Goal: Information Seeking & Learning: Learn about a topic

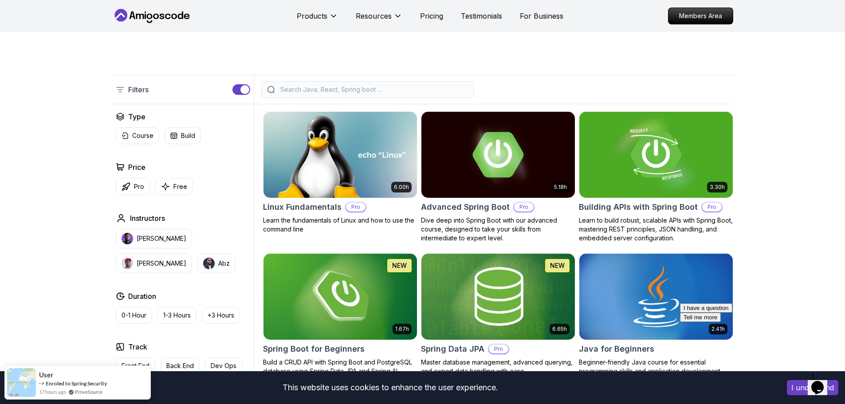
scroll to position [177, 0]
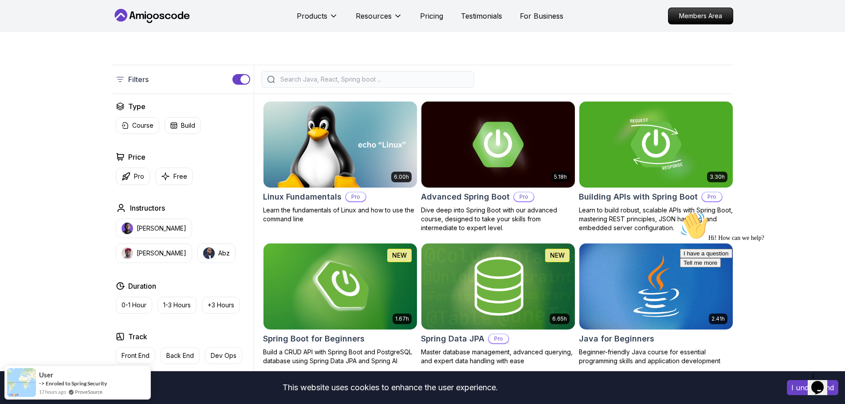
click at [680, 212] on icon "Chat attention grabber" at bounding box center [680, 212] width 0 height 0
click at [137, 179] on p "Pro" at bounding box center [139, 176] width 10 height 9
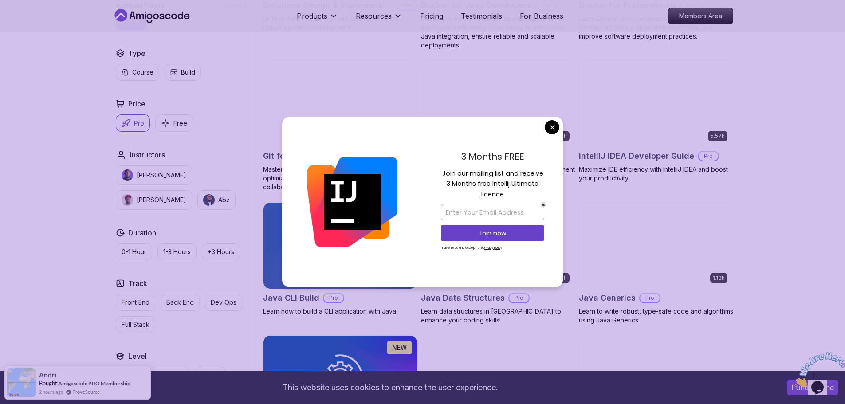
scroll to position [798, 0]
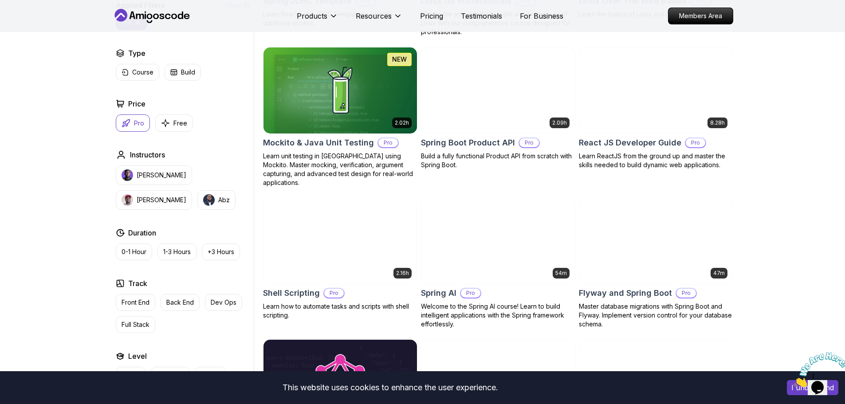
scroll to position [1641, 0]
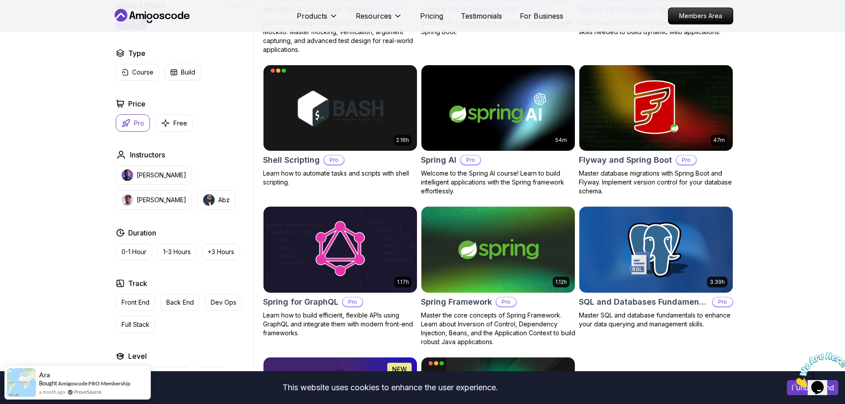
drag, startPoint x: 844, startPoint y: 192, endPoint x: 840, endPoint y: 226, distance: 34.4
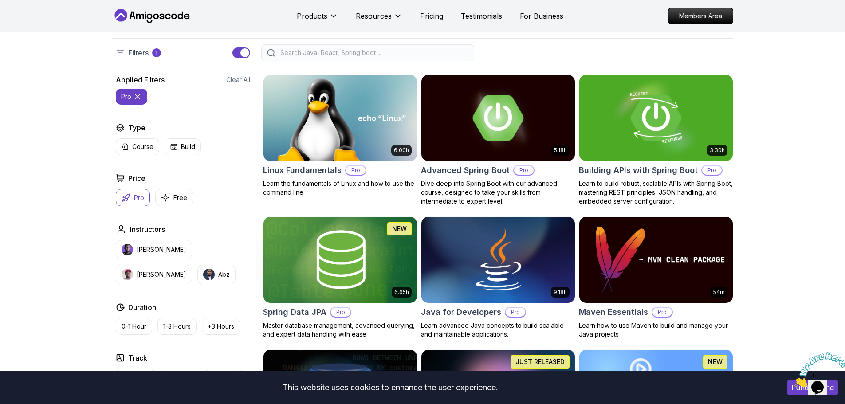
scroll to position [135, 0]
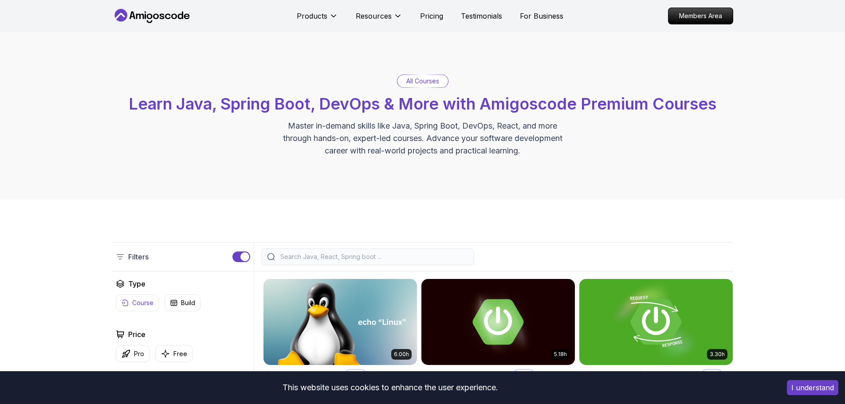
click at [147, 305] on p "Course" at bounding box center [142, 302] width 21 height 9
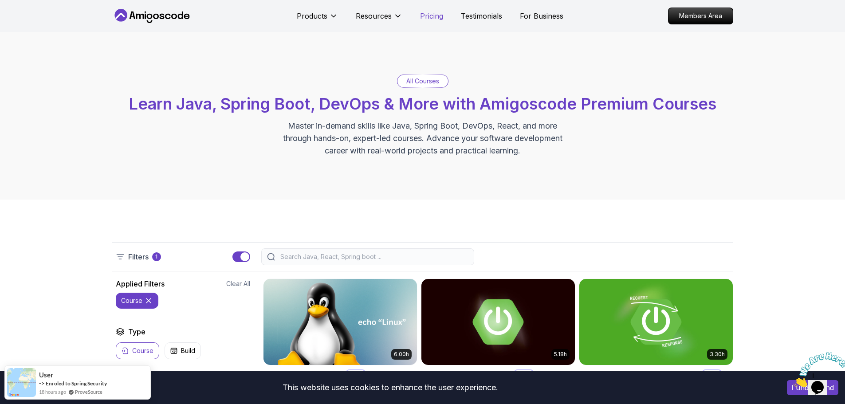
click at [432, 12] on p "Pricing" at bounding box center [431, 16] width 23 height 11
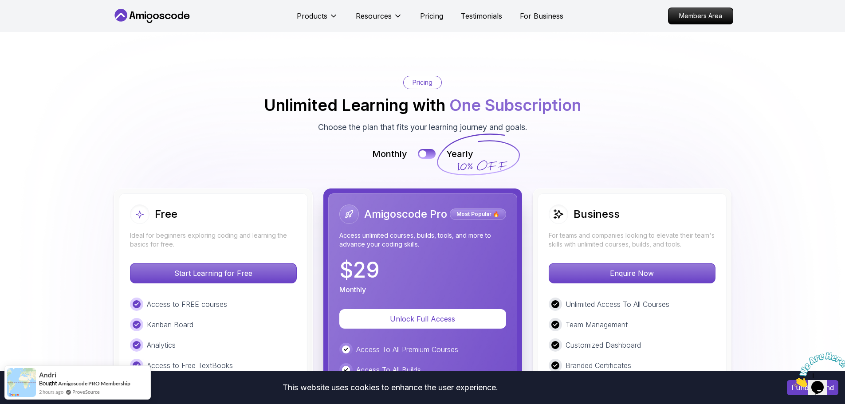
scroll to position [1987, 0]
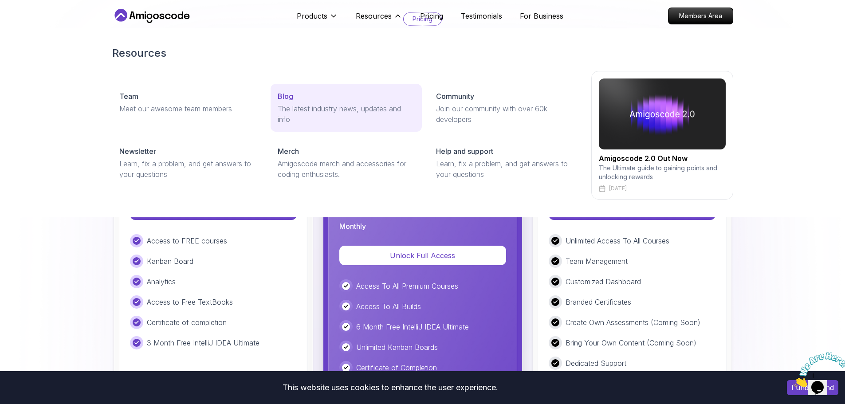
click at [295, 103] on p "The latest industry news, updates and info" at bounding box center [346, 113] width 137 height 21
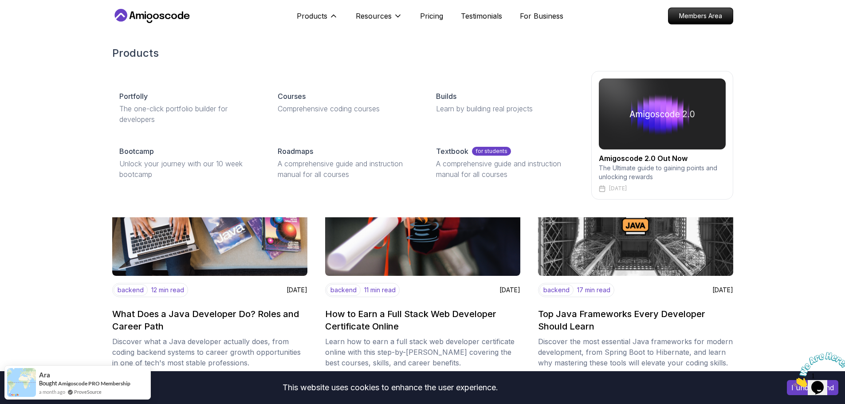
click at [354, 79] on div "Portfolly The one-click portfolio builder for developers Courses Comprehensive …" at bounding box center [422, 135] width 621 height 129
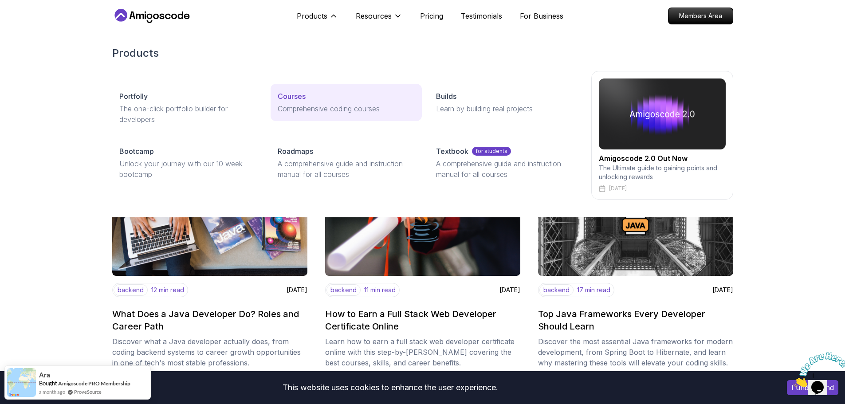
click at [353, 98] on div "Courses" at bounding box center [346, 96] width 137 height 11
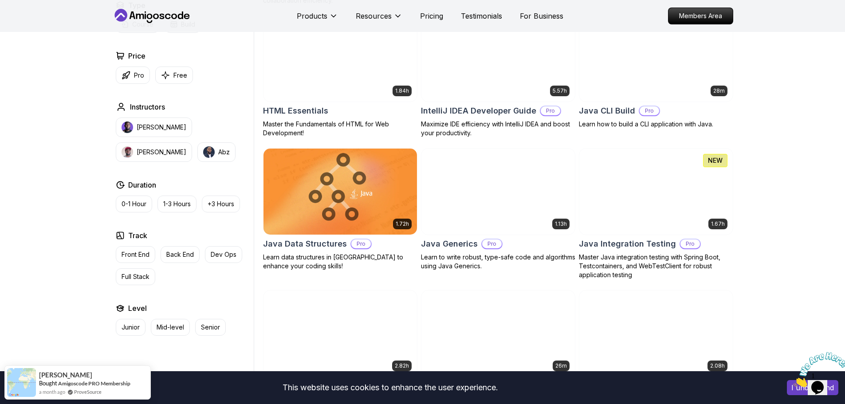
scroll to position [1153, 0]
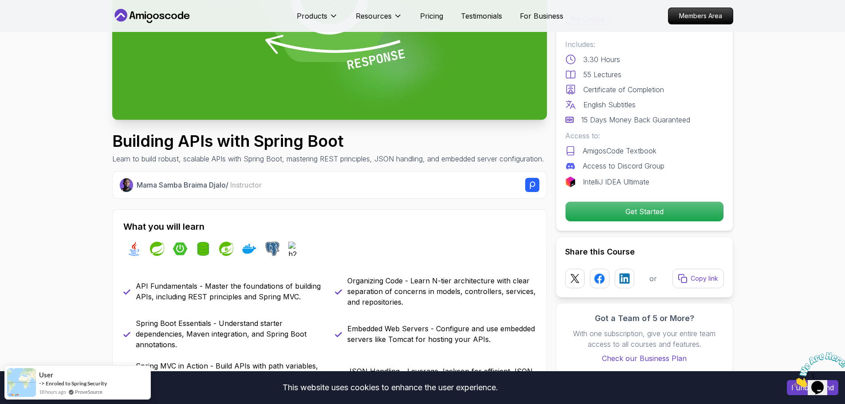
scroll to position [355, 0]
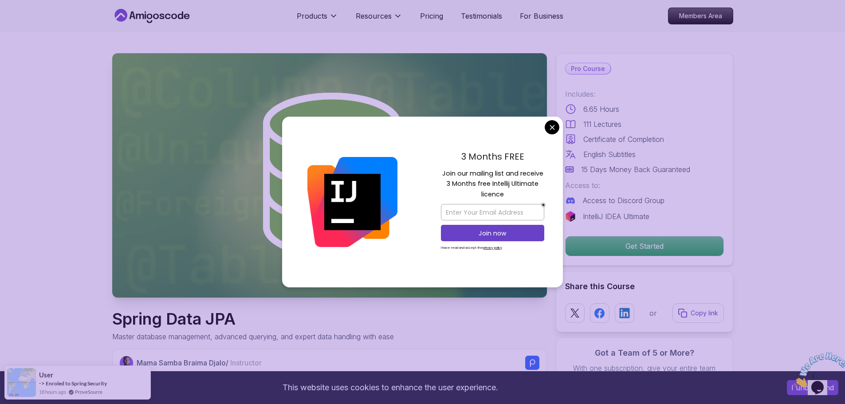
click at [560, 130] on div "3 Months FREE Join our mailing list and receive 3 Months free Intellij Ultimate…" at bounding box center [492, 202] width 141 height 171
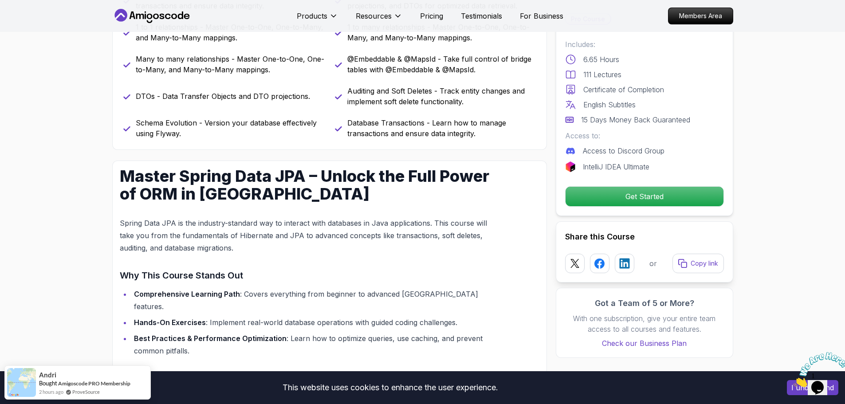
scroll to position [577, 0]
